Goal: Transaction & Acquisition: Purchase product/service

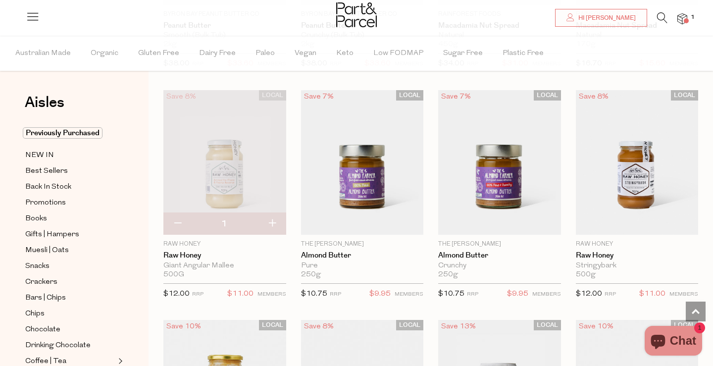
click at [684, 18] on img at bounding box center [683, 18] width 10 height 11
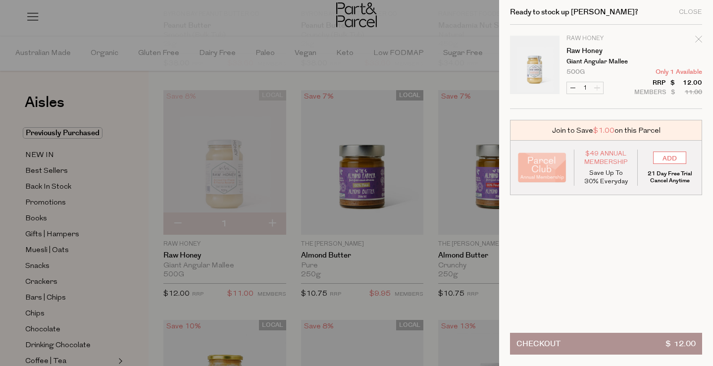
click at [702, 41] on div "Ready to stock up [PERSON_NAME]? Close Image Product Total Qty Raw Honey Raw Ho…" at bounding box center [606, 183] width 214 height 366
click at [695, 40] on icon "Remove Raw Honey" at bounding box center [698, 39] width 7 height 7
type input "Add Membership"
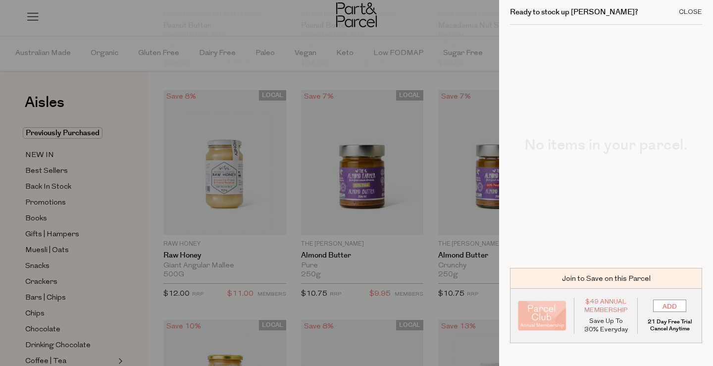
click at [695, 12] on div "Close" at bounding box center [690, 12] width 23 height 6
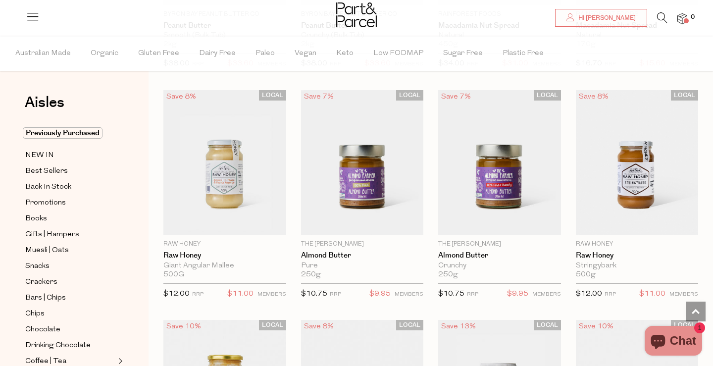
click at [365, 26] on img at bounding box center [356, 14] width 41 height 25
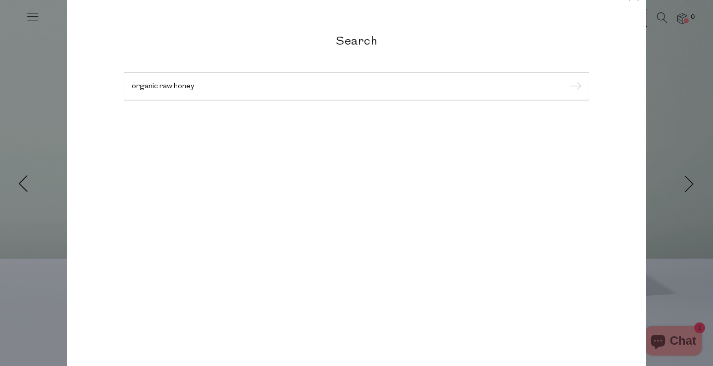
type input "organic raw honey"
click at [574, 87] on input "submit" at bounding box center [574, 86] width 15 height 15
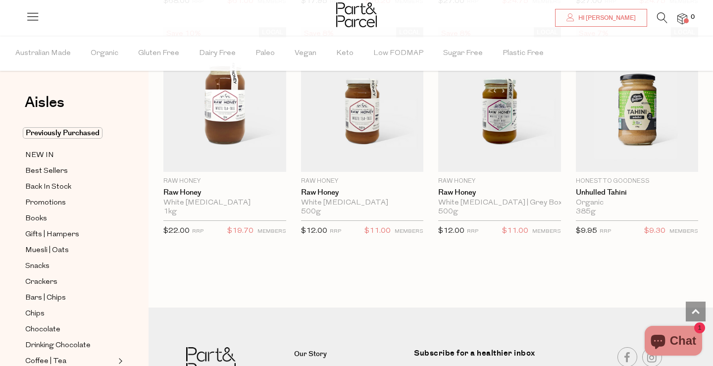
scroll to position [1248, 0]
